Goal: Navigation & Orientation: Find specific page/section

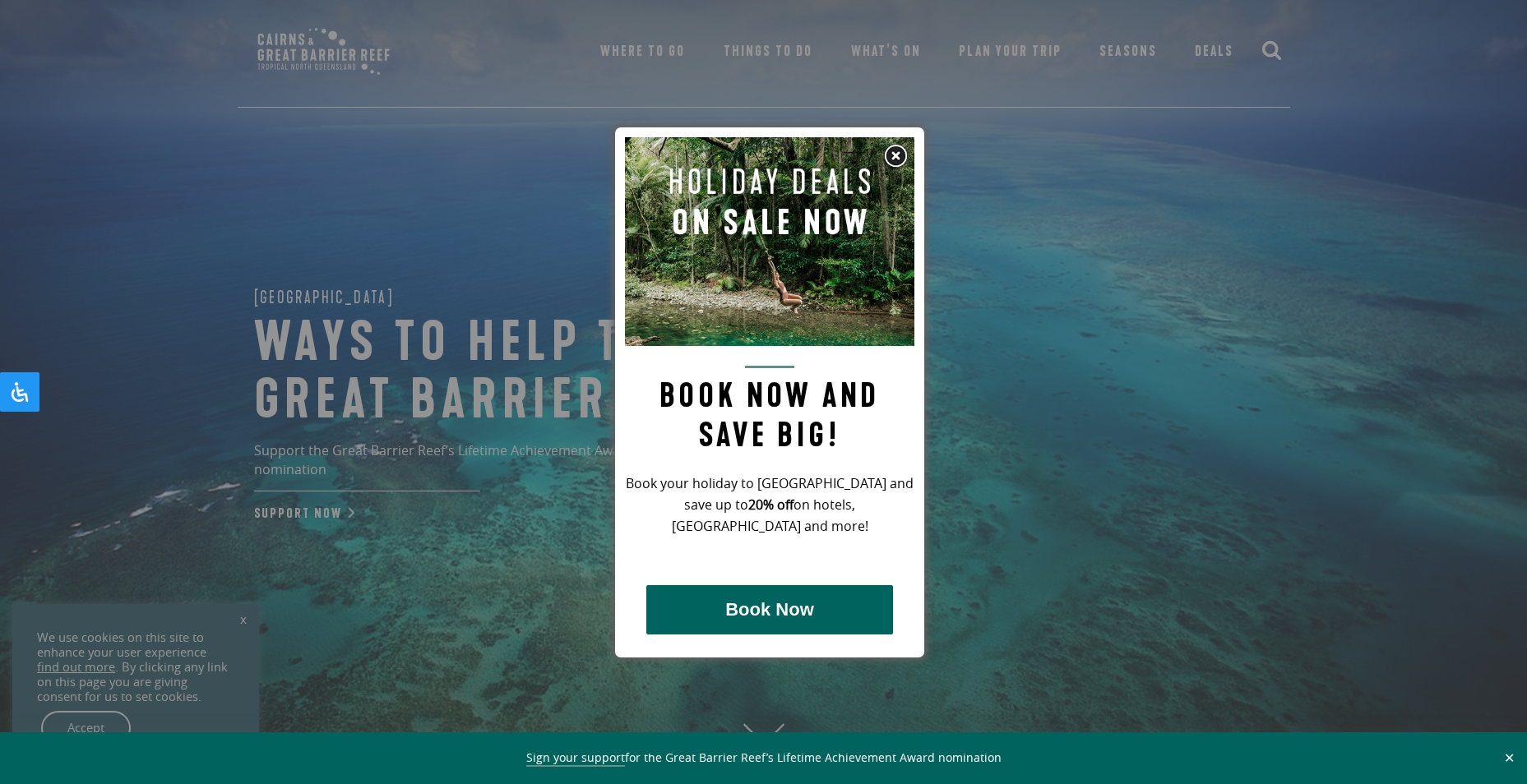
click at [897, 165] on img at bounding box center [896, 157] width 25 height 25
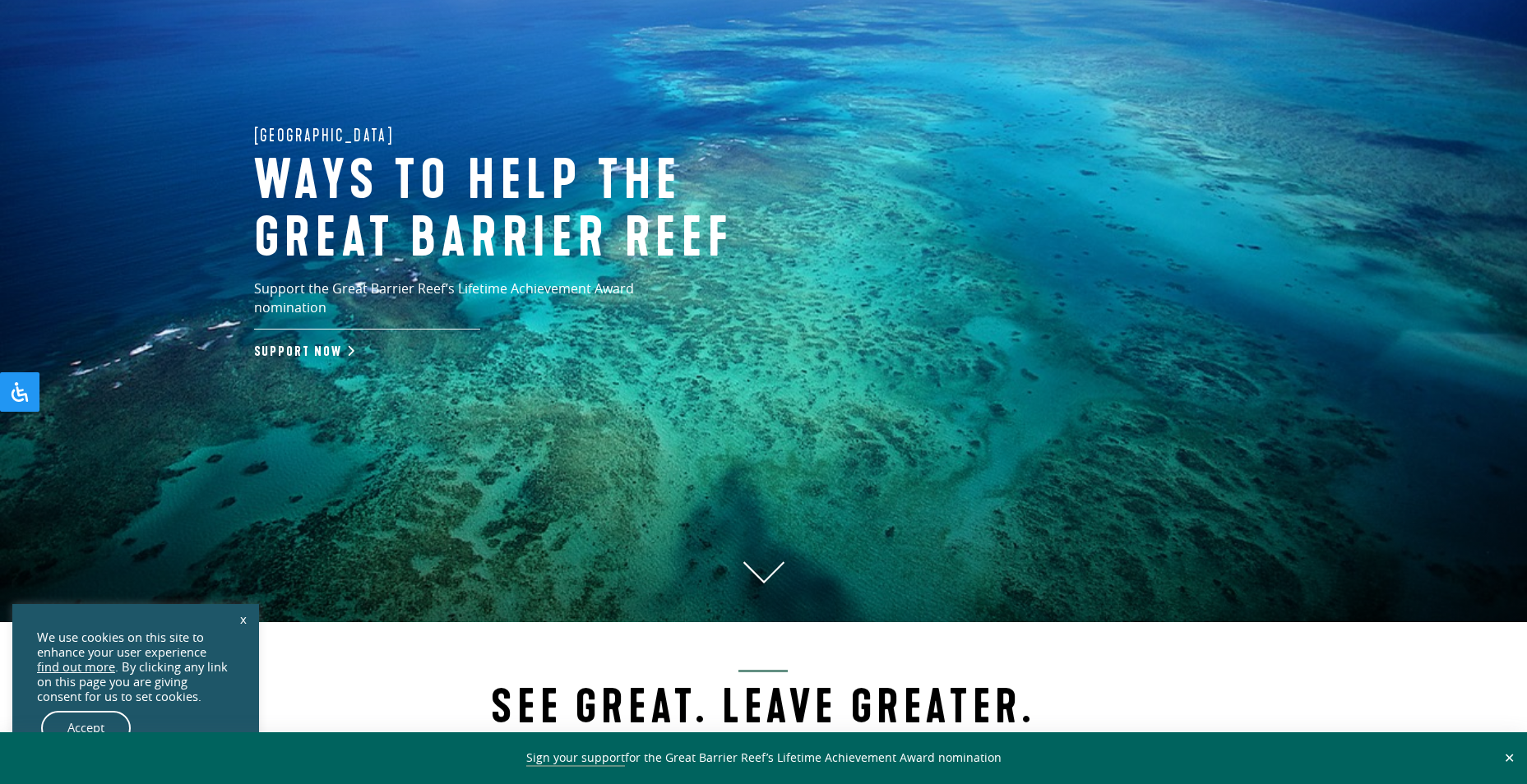
scroll to position [411, 0]
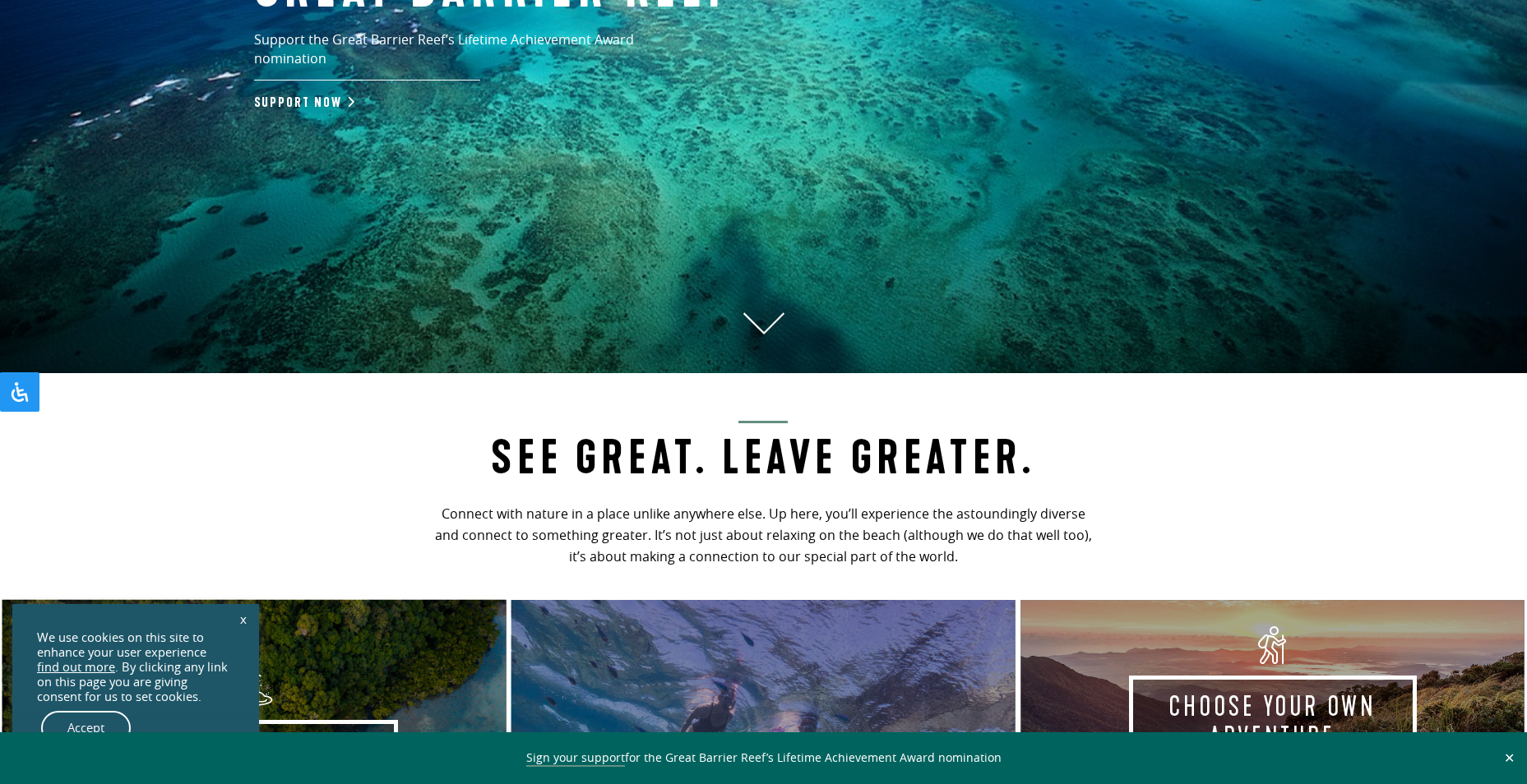
click at [109, 726] on link "Accept" at bounding box center [85, 727] width 89 height 35
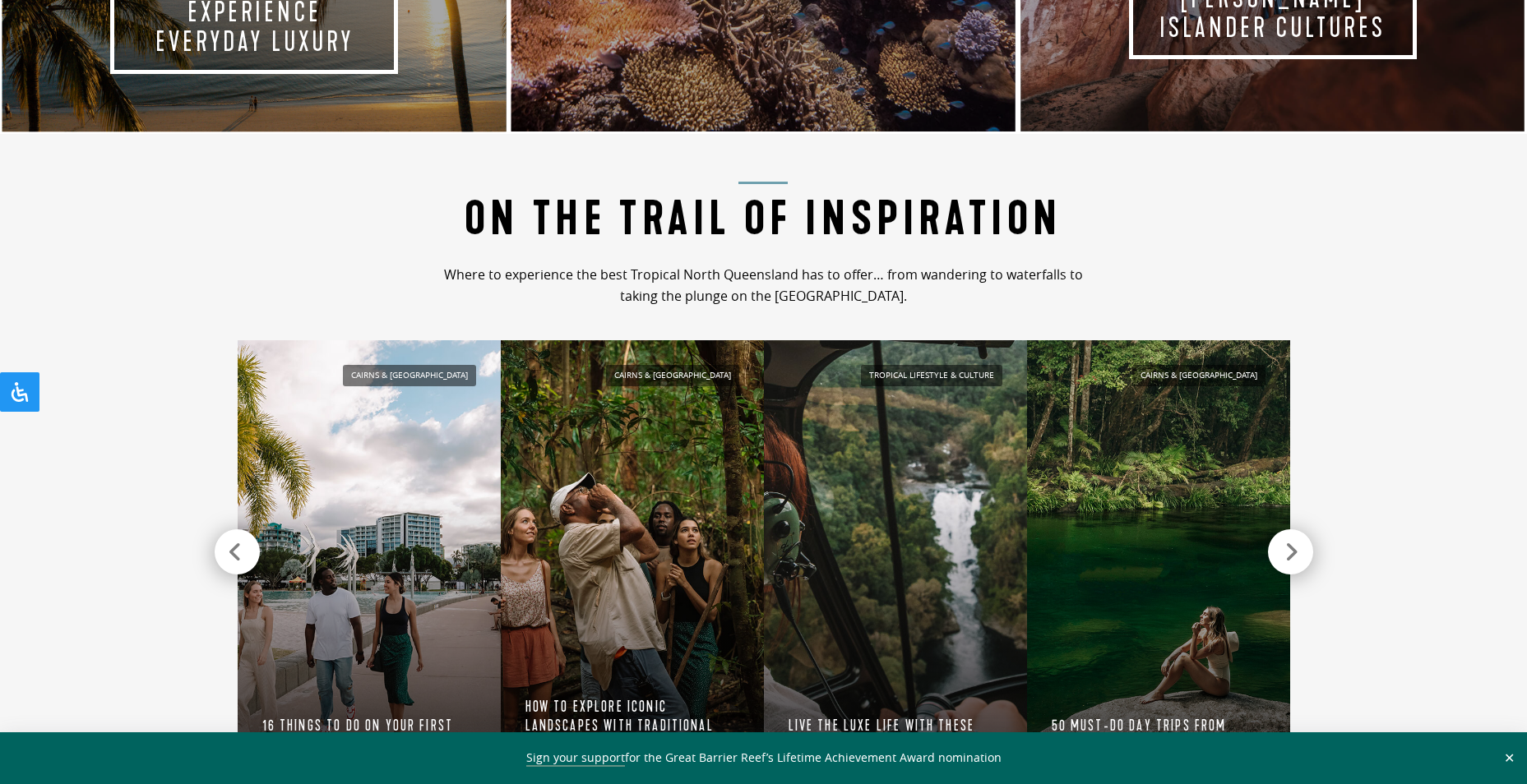
scroll to position [1726, 0]
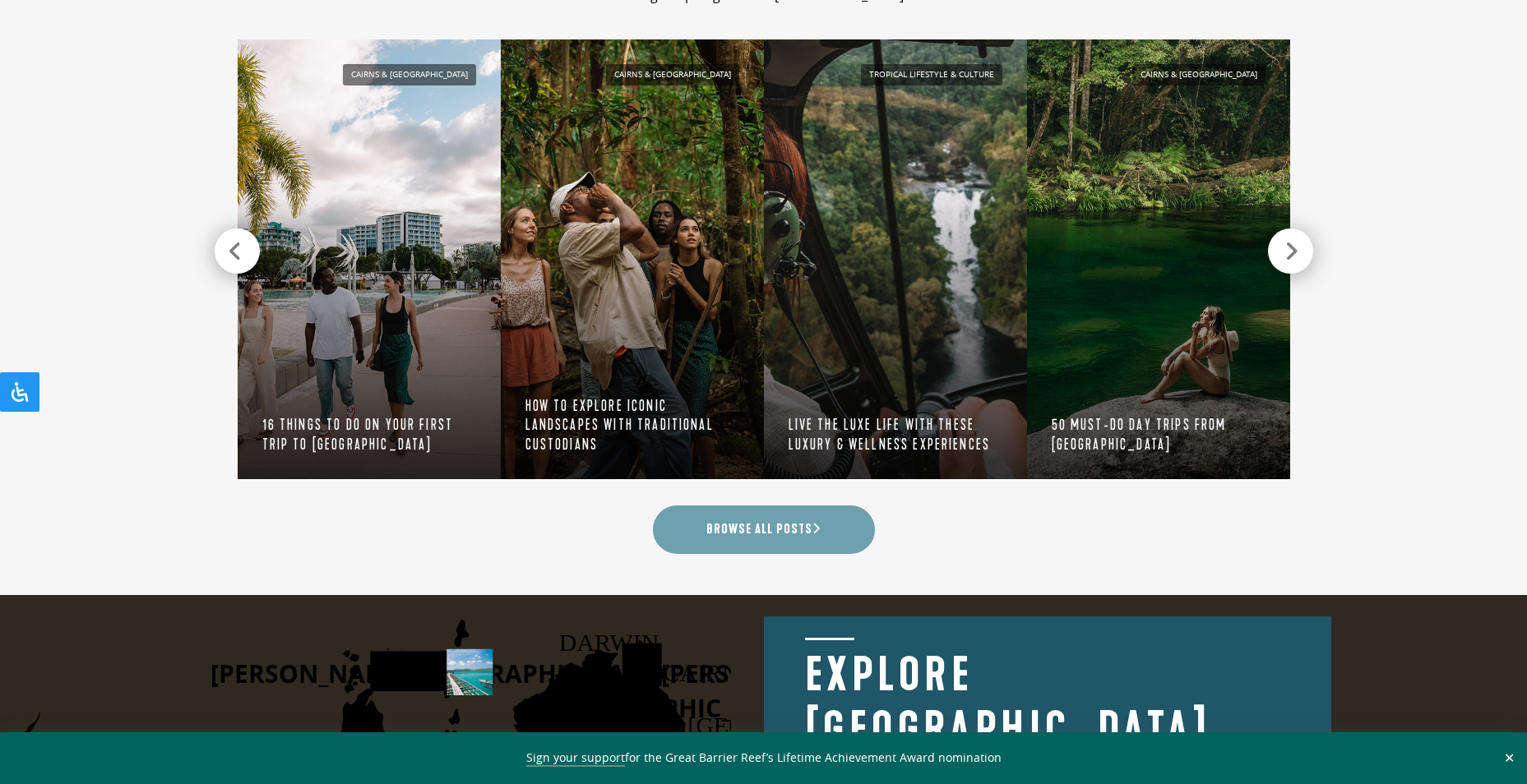
click at [760, 526] on link "Browse all posts" at bounding box center [763, 529] width 222 height 49
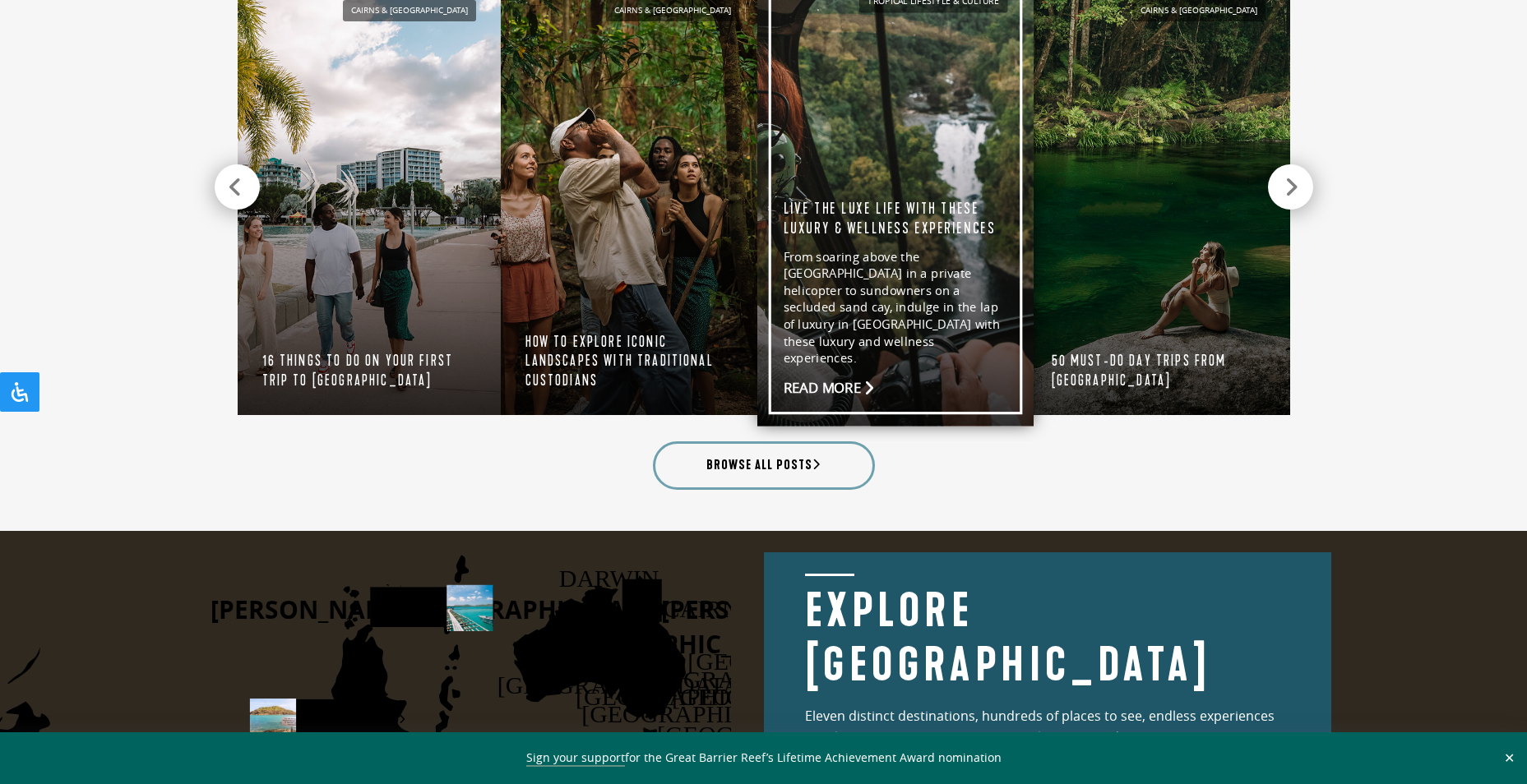
scroll to position [1890, 0]
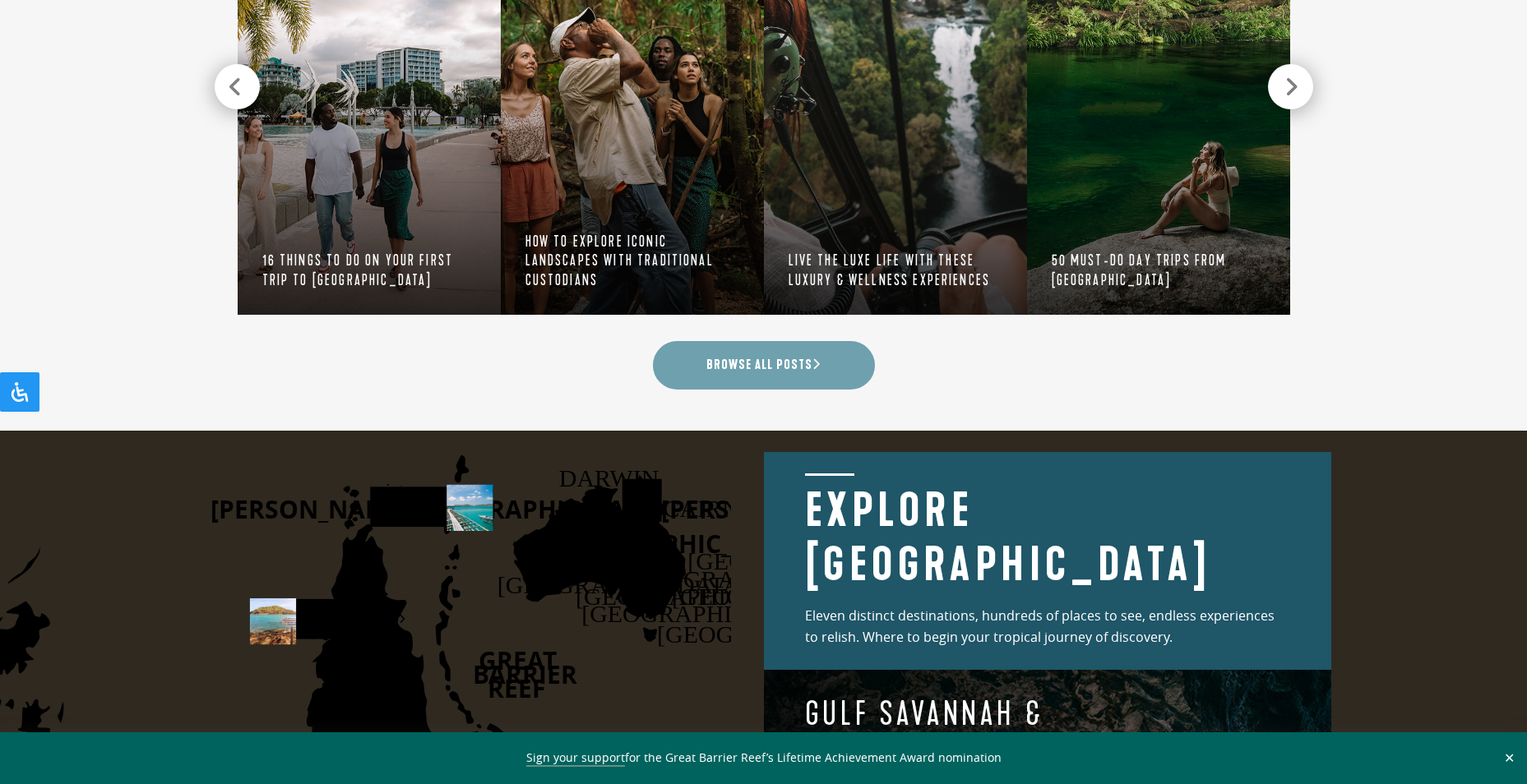
click at [761, 372] on link "Browse all posts" at bounding box center [763, 365] width 222 height 49
